Goal: Information Seeking & Learning: Learn about a topic

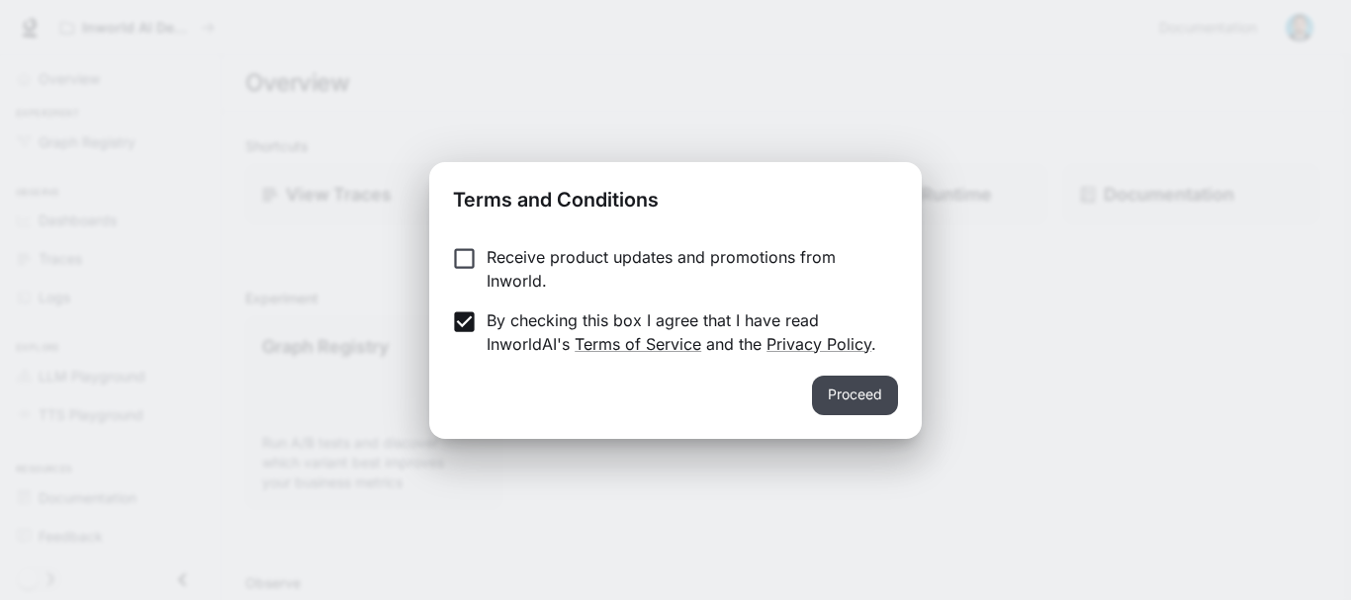
click at [842, 399] on button "Proceed" at bounding box center [855, 396] width 86 height 40
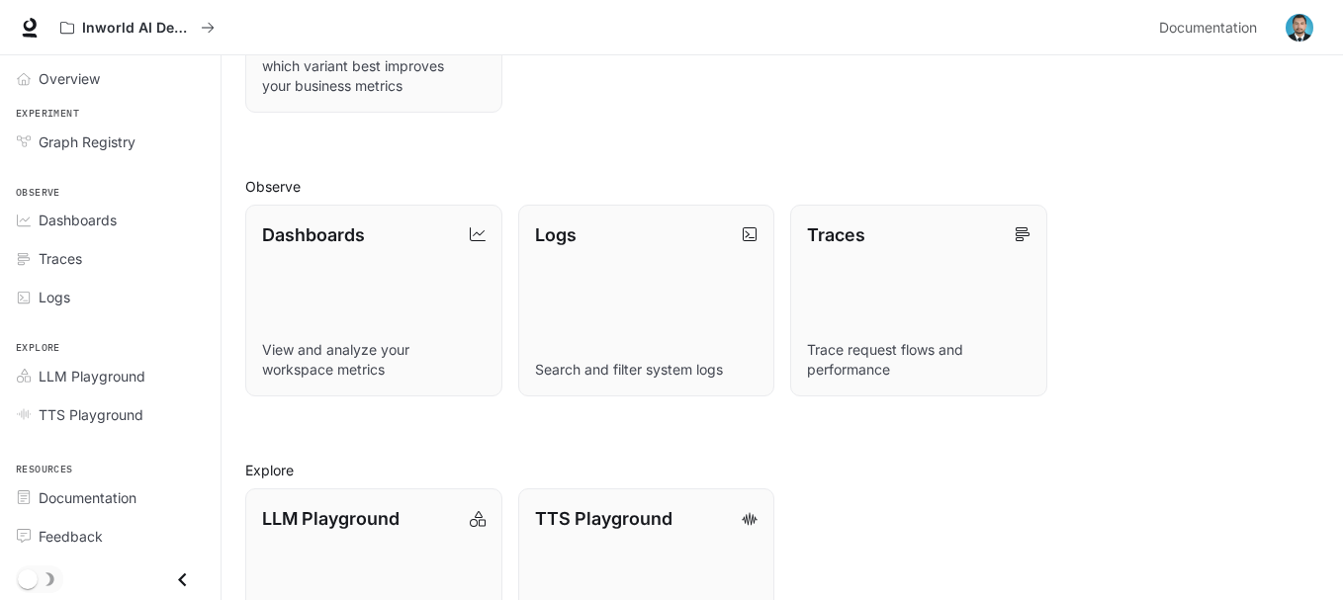
scroll to position [495, 0]
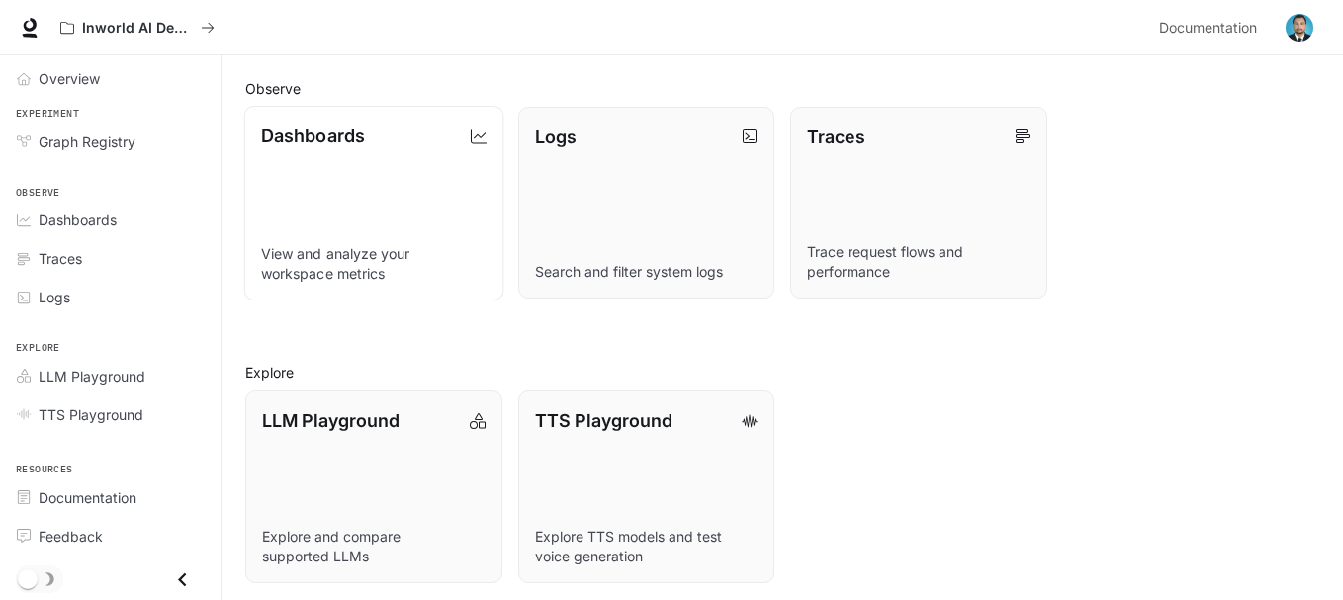
click at [334, 187] on link "Dashboards View and analyze your workspace metrics" at bounding box center [373, 203] width 259 height 195
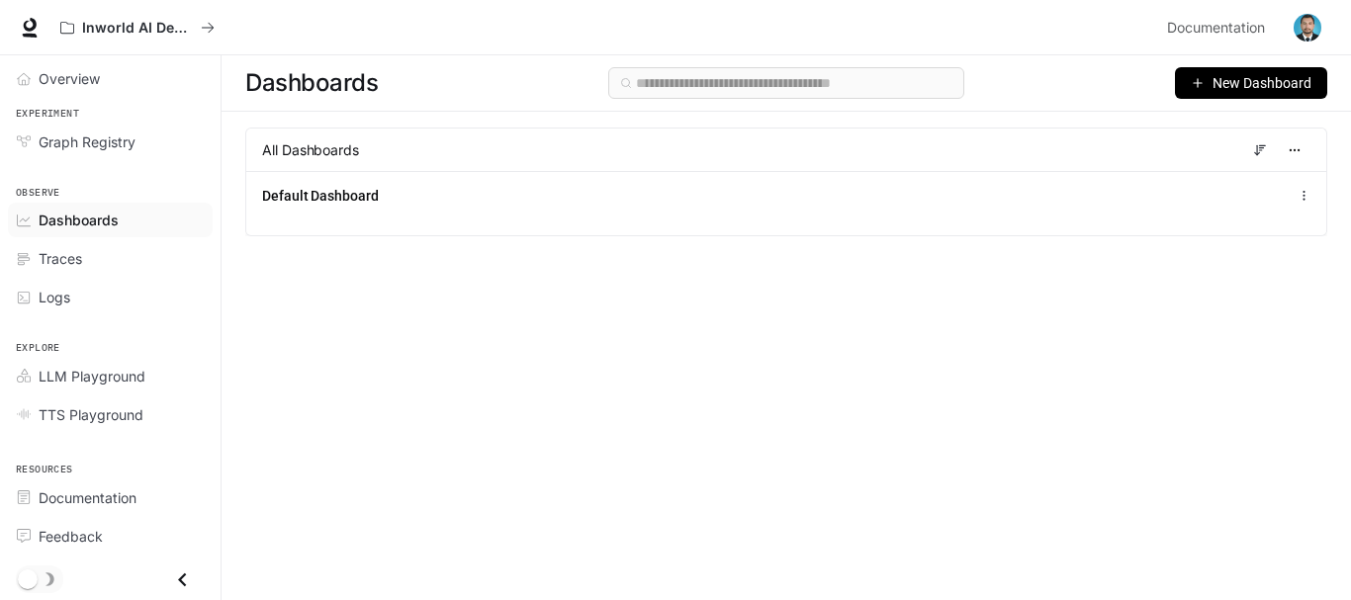
click at [1225, 75] on span "New Dashboard" at bounding box center [1262, 83] width 99 height 22
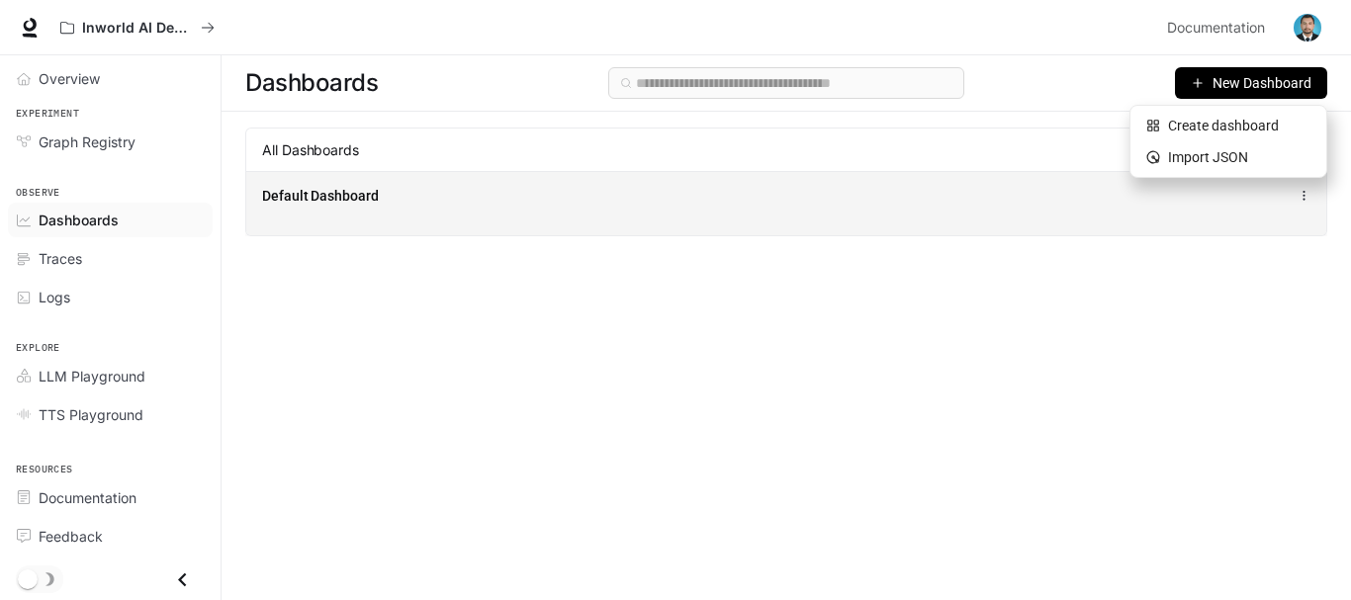
click at [356, 202] on span "Default Dashboard" at bounding box center [320, 196] width 117 height 20
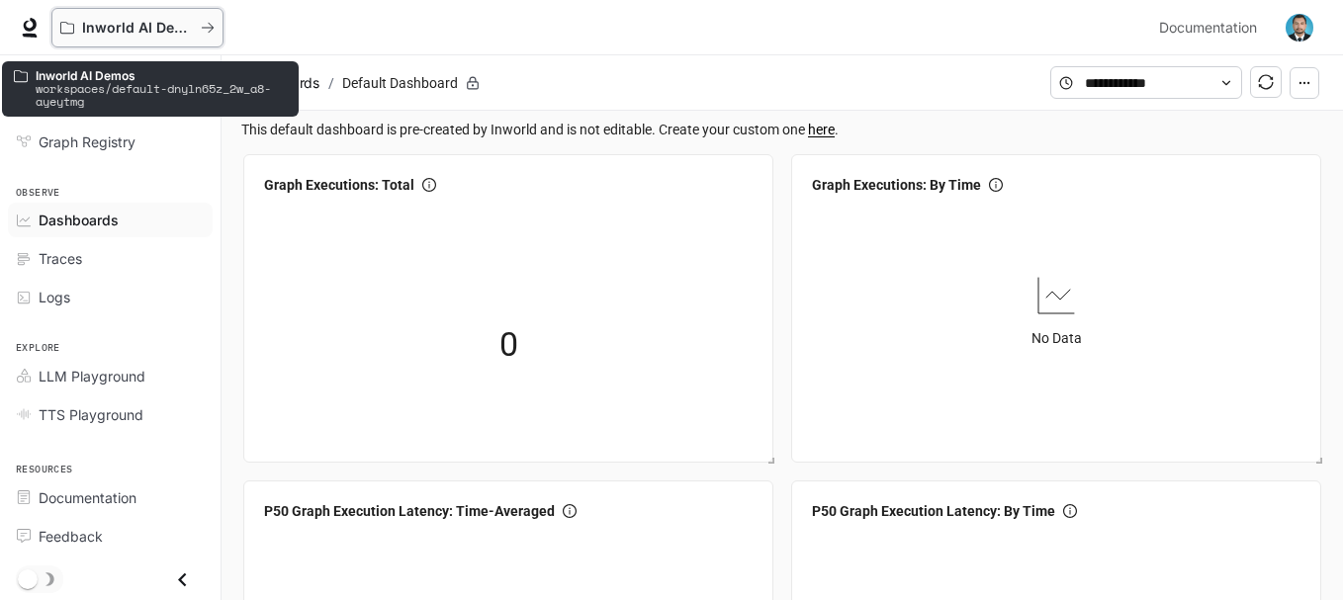
click at [77, 32] on div "Inworld AI Demos" at bounding box center [130, 28] width 140 height 17
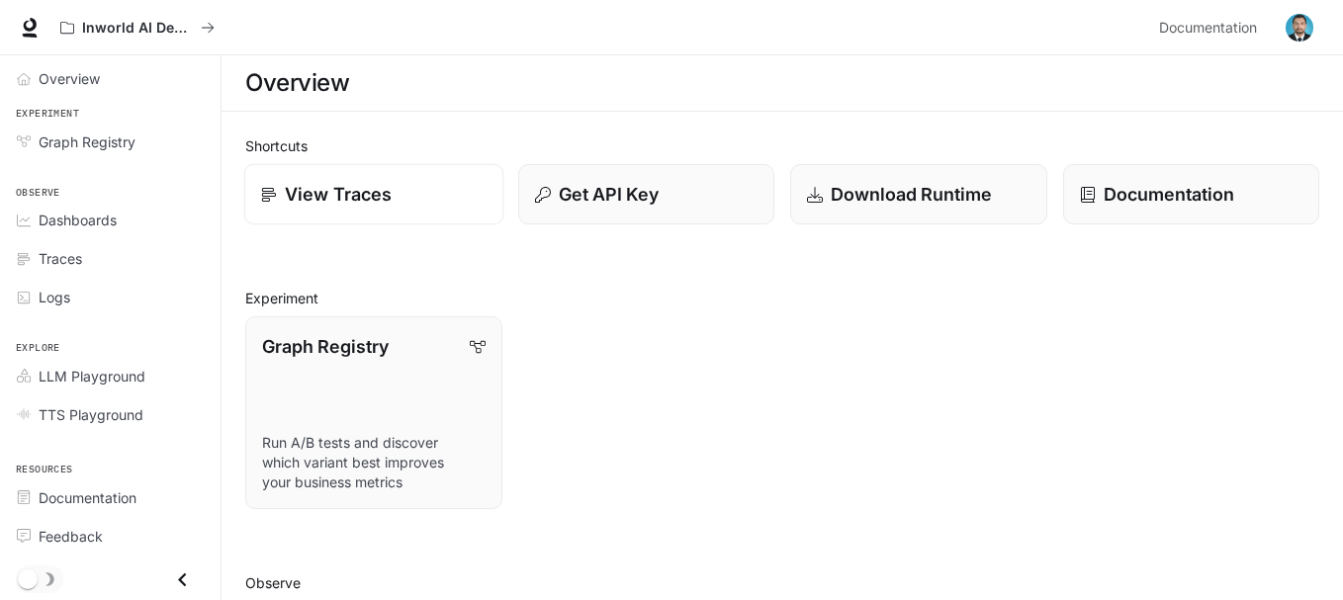
click at [352, 196] on p "View Traces" at bounding box center [338, 194] width 107 height 27
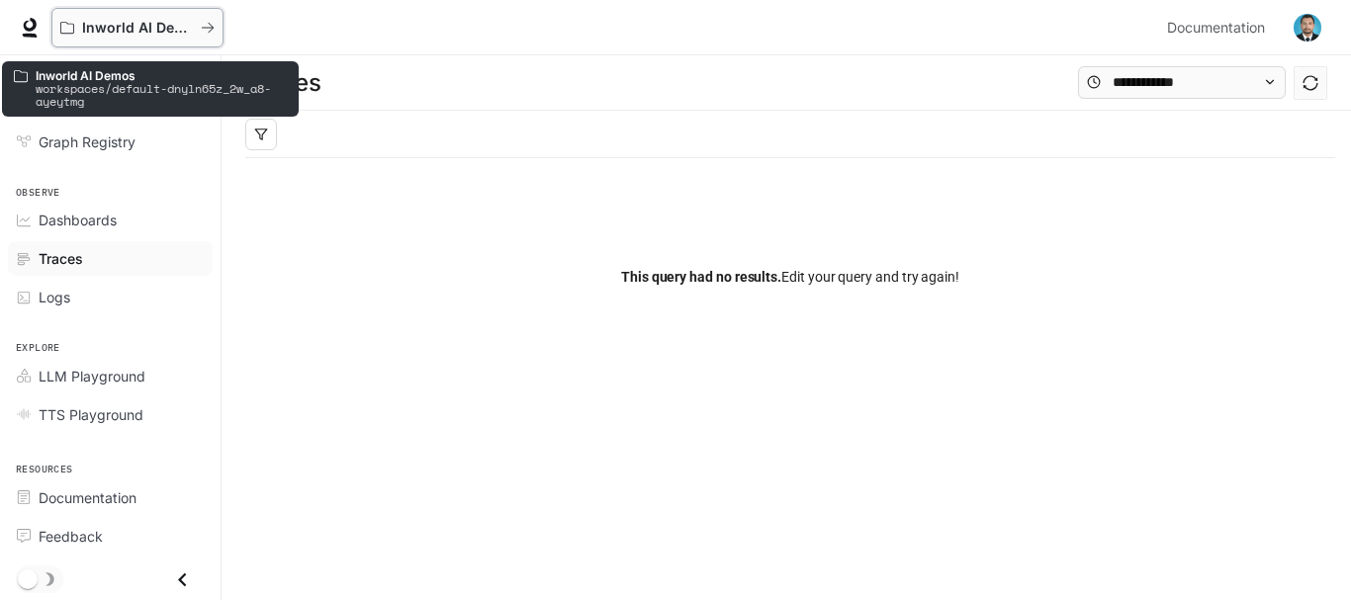
click at [204, 21] on icon "All workspaces" at bounding box center [208, 28] width 14 height 14
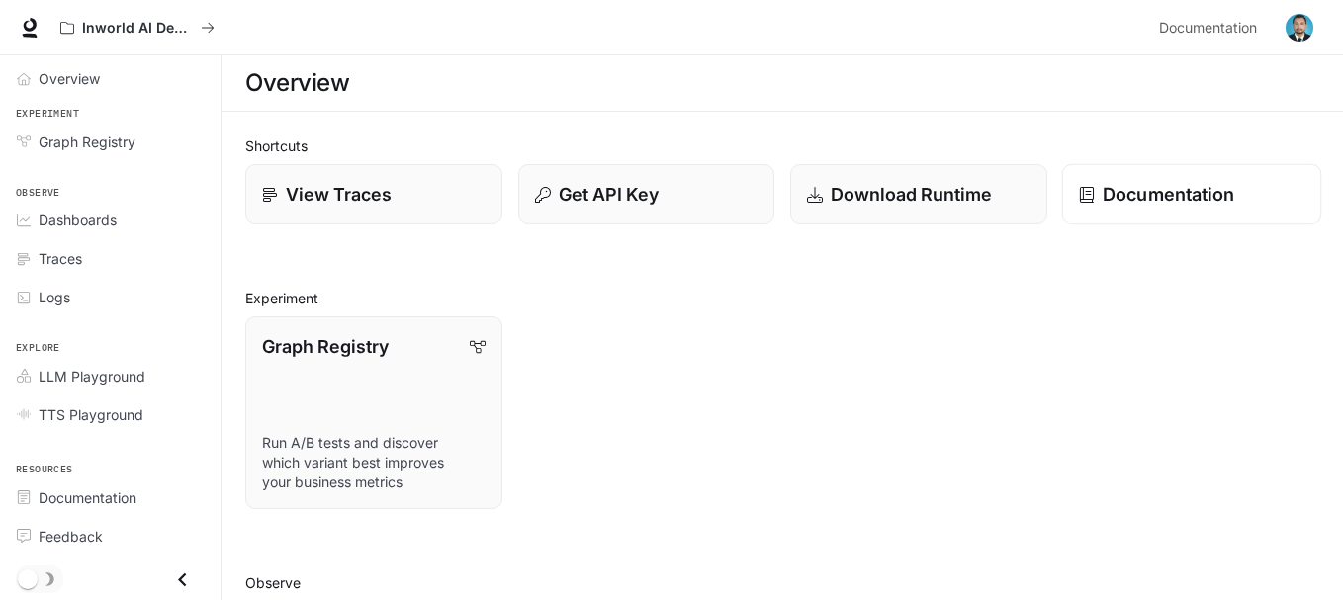
click at [1135, 191] on p "Documentation" at bounding box center [1169, 194] width 132 height 27
